Goal: Information Seeking & Learning: Learn about a topic

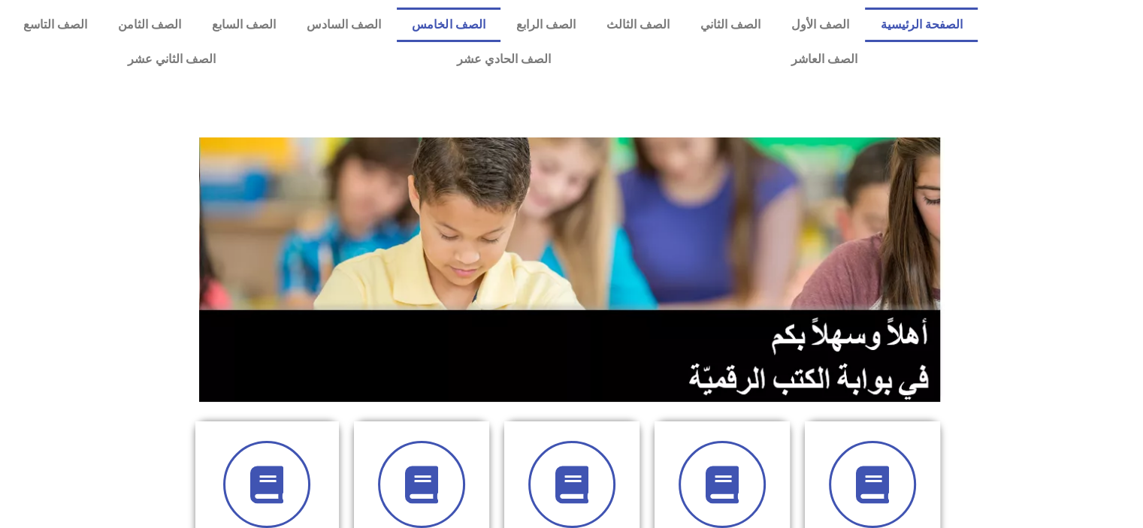
click at [491, 26] on link "الصف الخامس" at bounding box center [449, 25] width 104 height 35
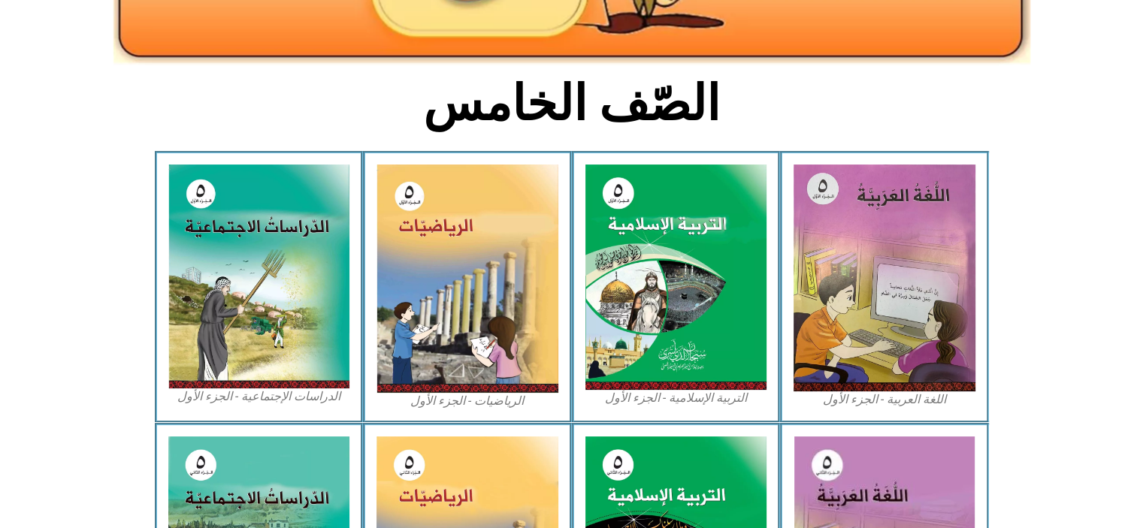
scroll to position [320, 0]
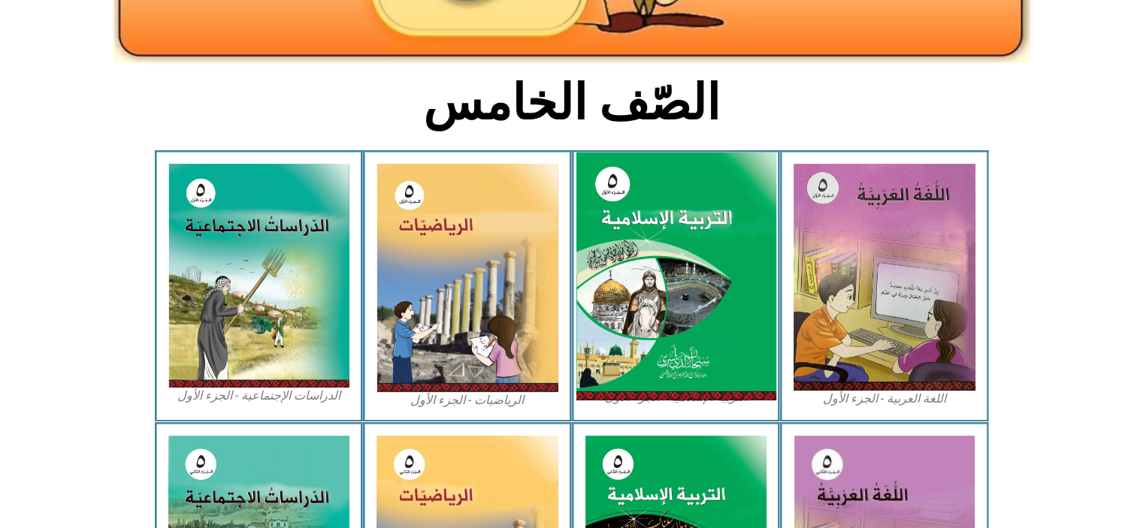
click at [661, 283] on img at bounding box center [676, 277] width 200 height 249
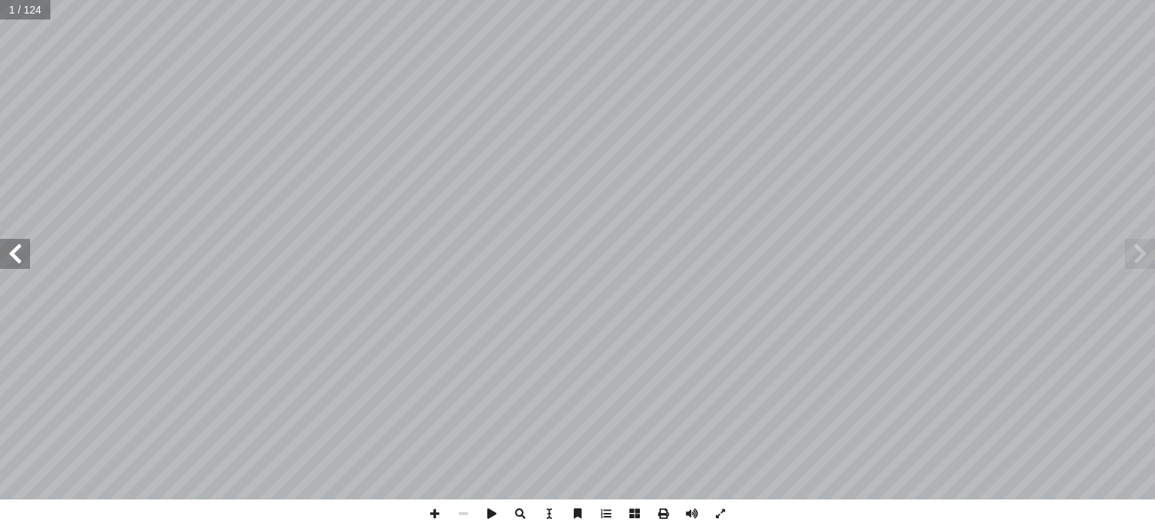
click at [4, 253] on span at bounding box center [15, 254] width 30 height 30
click at [9, 257] on span at bounding box center [15, 254] width 30 height 30
click at [9, 256] on span at bounding box center [15, 254] width 30 height 30
click at [7, 257] on span at bounding box center [15, 254] width 30 height 30
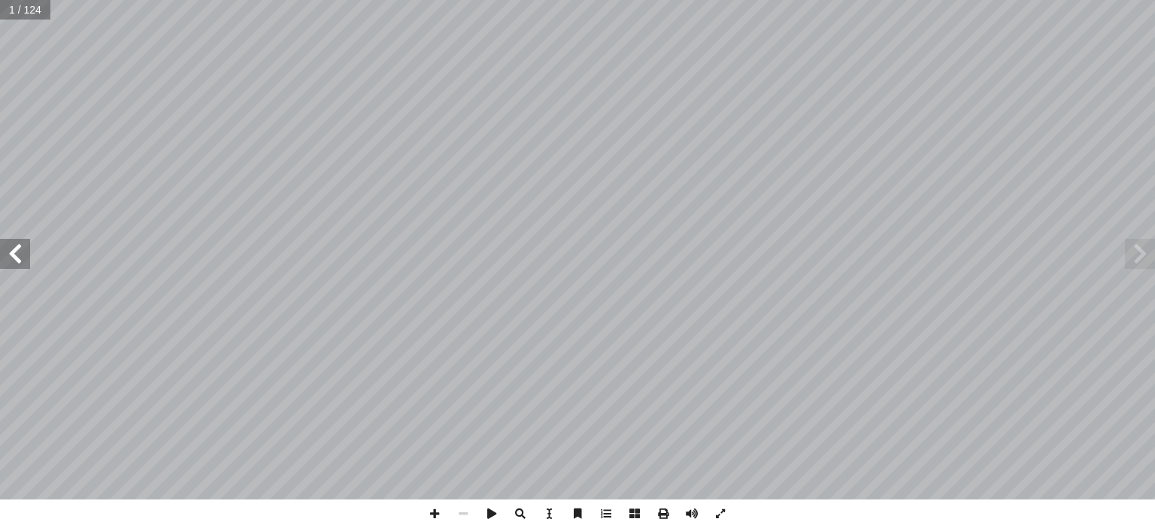
click at [7, 257] on span at bounding box center [15, 254] width 30 height 30
click at [5, 255] on span at bounding box center [15, 254] width 30 height 30
click at [7, 247] on span at bounding box center [15, 254] width 30 height 30
click at [14, 247] on span at bounding box center [15, 254] width 30 height 30
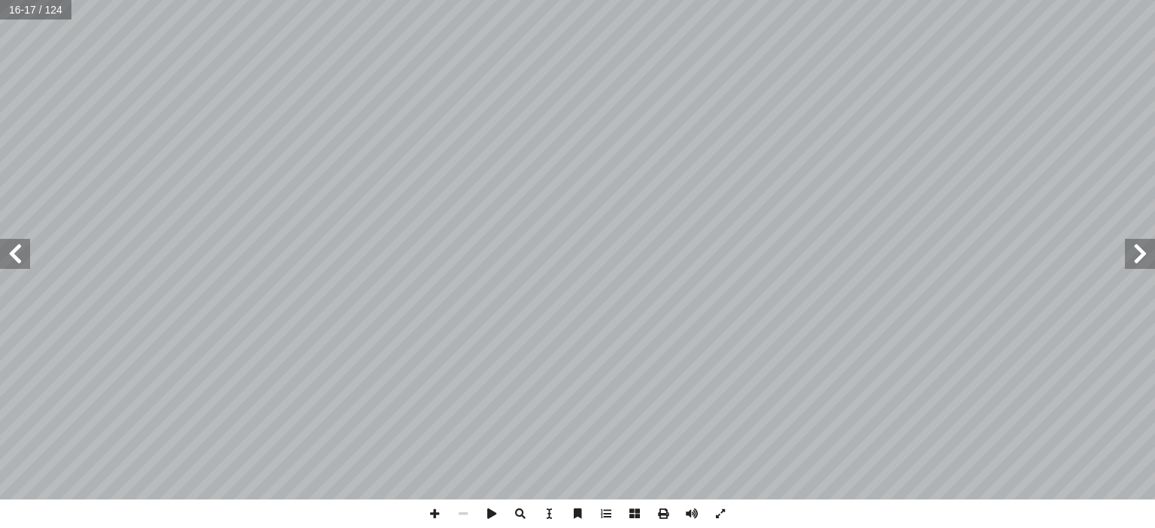
click at [11, 248] on span at bounding box center [15, 254] width 30 height 30
click at [7, 256] on span at bounding box center [15, 254] width 30 height 30
click at [9, 250] on span at bounding box center [15, 254] width 30 height 30
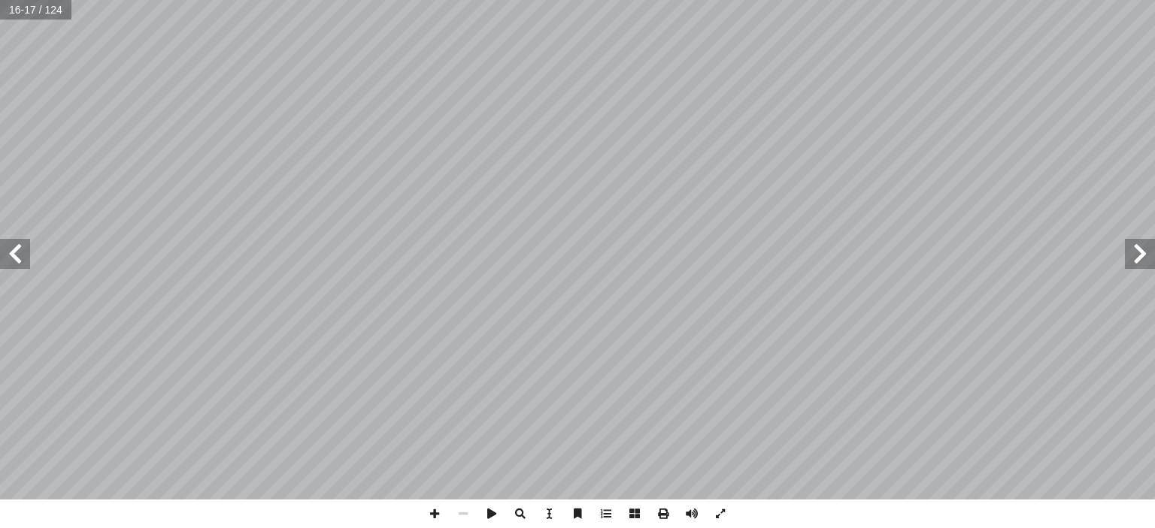
click at [9, 252] on span at bounding box center [15, 254] width 30 height 30
click at [9, 253] on span at bounding box center [15, 254] width 30 height 30
click at [7, 254] on span at bounding box center [15, 254] width 30 height 30
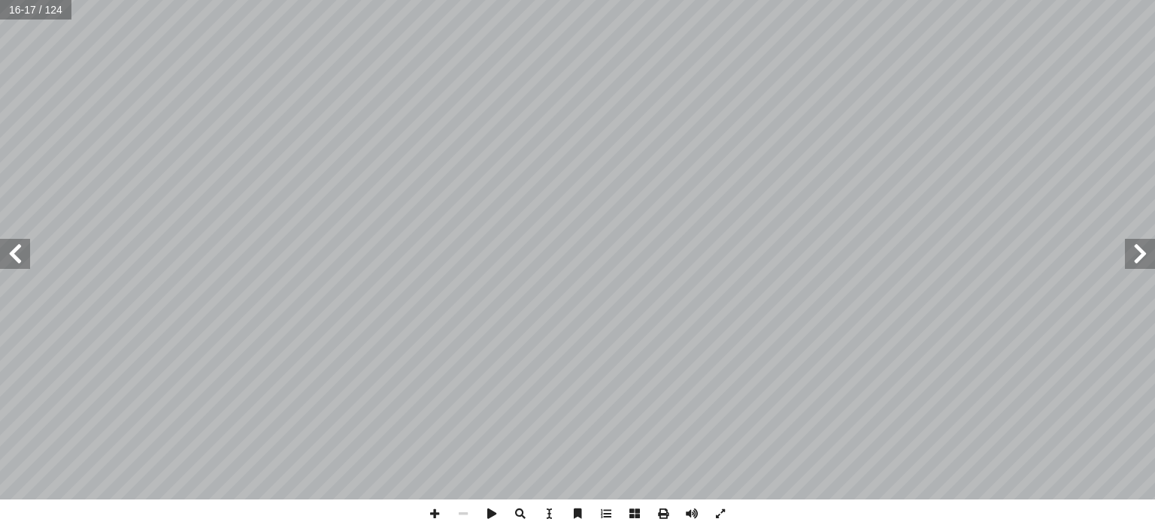
click at [7, 253] on span at bounding box center [15, 254] width 30 height 30
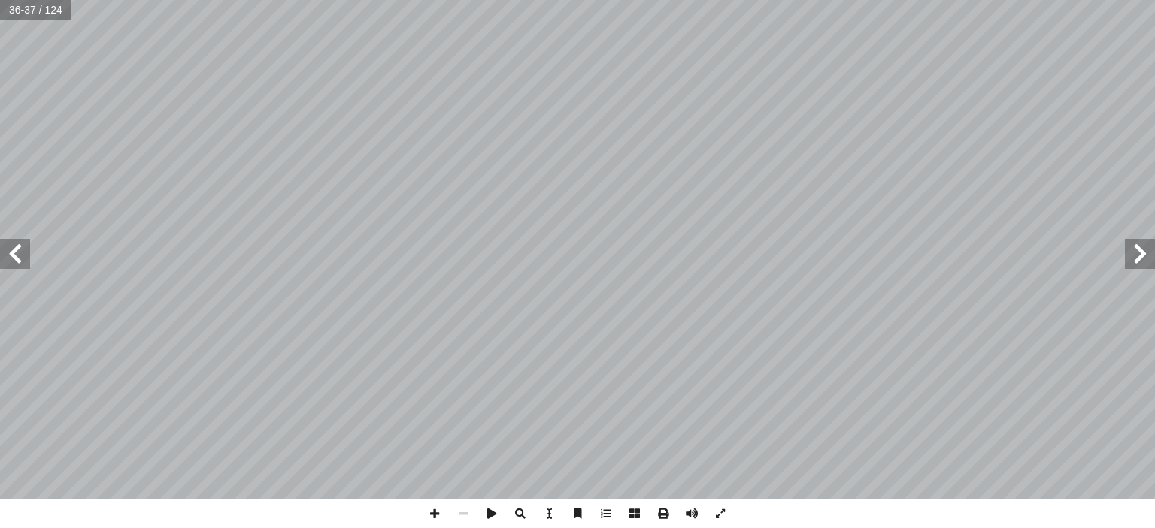
click at [18, 253] on span at bounding box center [15, 254] width 30 height 30
